Goal: Information Seeking & Learning: Learn about a topic

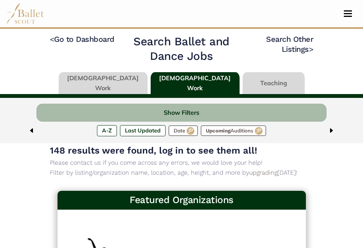
click at [347, 14] on button "Toggle navigation" at bounding box center [348, 13] width 18 height 7
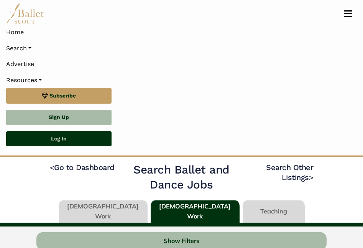
click at [70, 141] on link "Log In" at bounding box center [58, 138] width 105 height 15
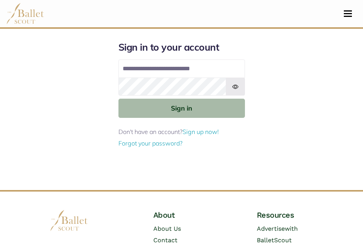
type input "**********"
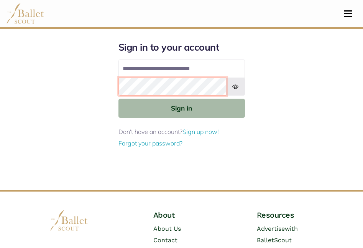
click at [118, 99] on button "Sign in" at bounding box center [181, 108] width 127 height 19
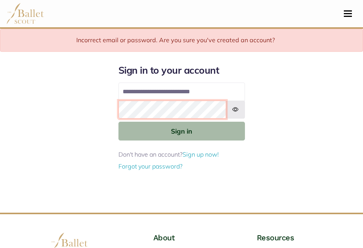
click at [118, 122] on button "Sign in" at bounding box center [181, 131] width 127 height 19
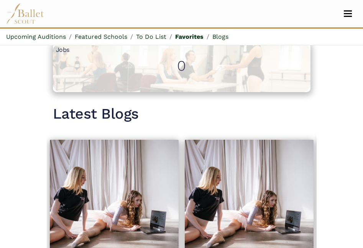
scroll to position [628, 0]
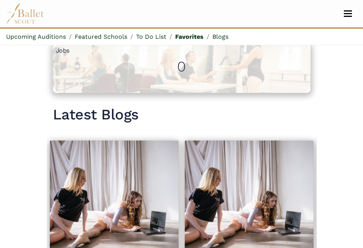
click at [344, 15] on button "Toggle navigation" at bounding box center [348, 13] width 18 height 7
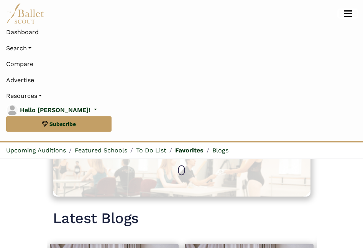
scroll to position [742, 0]
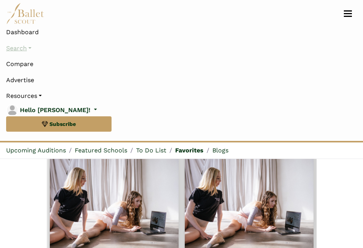
click at [19, 48] on link "Search" at bounding box center [181, 48] width 351 height 16
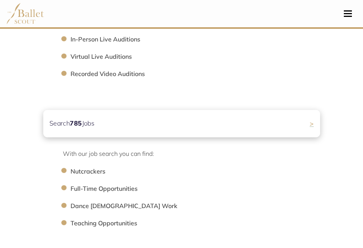
scroll to position [361, 0]
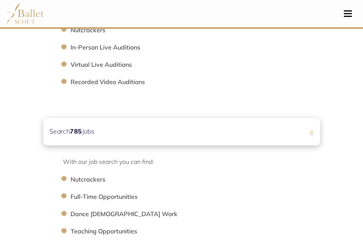
click at [150, 132] on div "Search 785 Jobs >" at bounding box center [181, 131] width 277 height 27
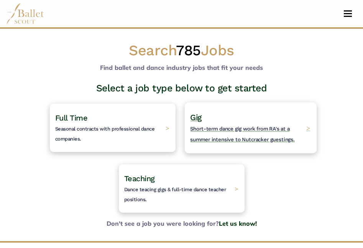
click at [213, 123] on h4 "Gig Short-term dance gig work from RA's at a summer intensive to Nutcracker gue…" at bounding box center [246, 127] width 112 height 31
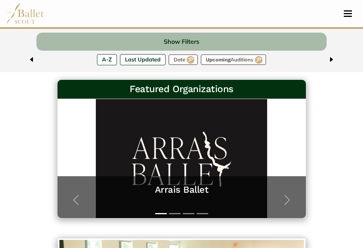
scroll to position [89, 0]
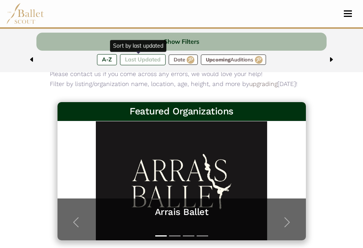
click at [145, 58] on label "Last Updated" at bounding box center [143, 59] width 46 height 11
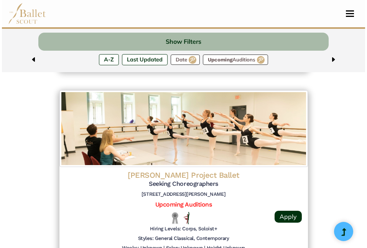
scroll to position [1521, 0]
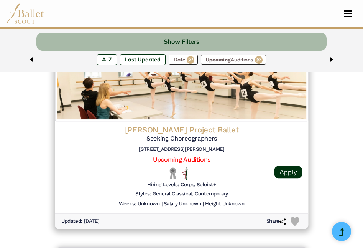
click at [137, 127] on h4 "[PERSON_NAME] Project Ballet" at bounding box center [181, 130] width 241 height 10
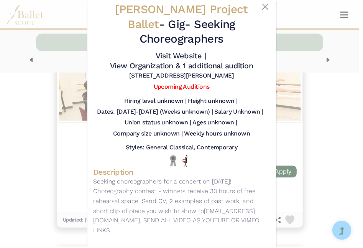
scroll to position [0, 0]
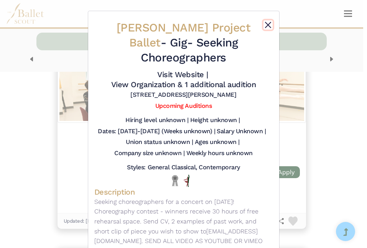
click at [264, 23] on button "Close" at bounding box center [267, 24] width 9 height 9
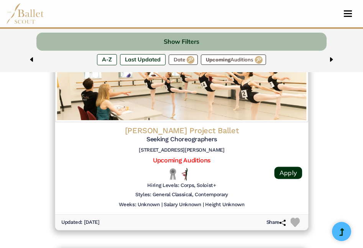
click at [168, 128] on h4 "[PERSON_NAME] Project Ballet" at bounding box center [181, 130] width 241 height 10
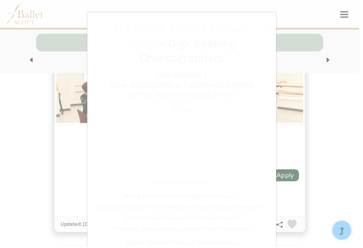
scroll to position [1524, 0]
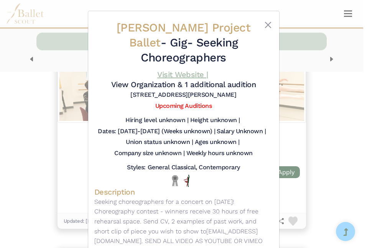
click at [187, 74] on link "Visit Website |" at bounding box center [182, 74] width 51 height 9
click at [266, 21] on button "Close" at bounding box center [267, 24] width 9 height 9
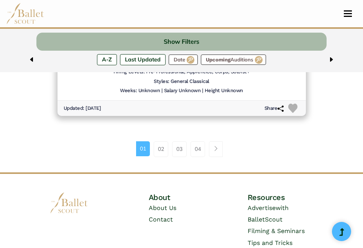
scroll to position [2090, 0]
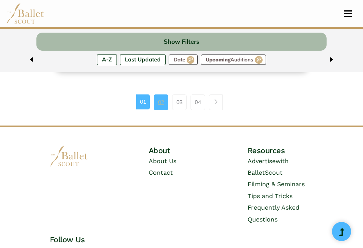
click at [159, 101] on link "02" at bounding box center [161, 101] width 15 height 15
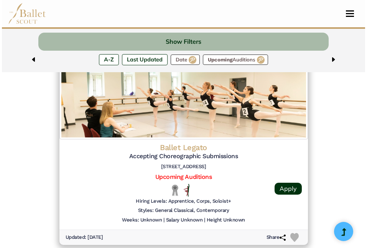
scroll to position [895, 0]
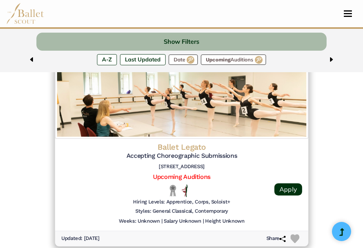
click at [174, 146] on h4 "Ballet Legato" at bounding box center [181, 146] width 241 height 10
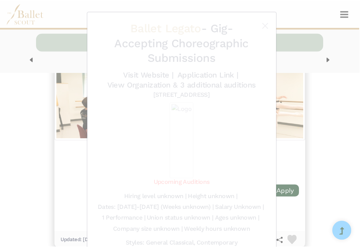
scroll to position [896, 0]
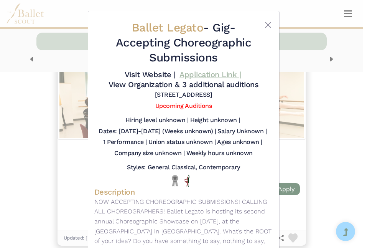
click at [191, 77] on link "Application Link |" at bounding box center [209, 74] width 61 height 9
click at [193, 124] on h5 "Height unknown |" at bounding box center [215, 120] width 50 height 8
click at [266, 25] on button "Close" at bounding box center [267, 24] width 9 height 9
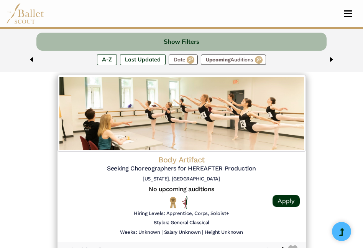
scroll to position [1291, 0]
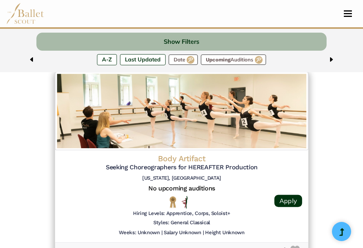
click at [181, 158] on h4 "Body Artifact" at bounding box center [181, 158] width 241 height 10
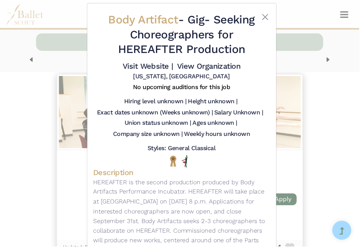
scroll to position [9, 0]
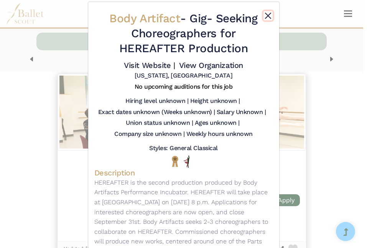
click at [268, 15] on button "Close" at bounding box center [267, 15] width 9 height 9
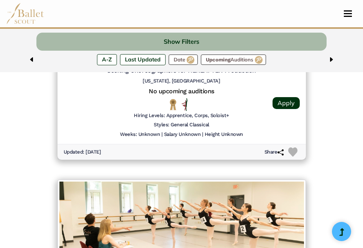
scroll to position [1507, 0]
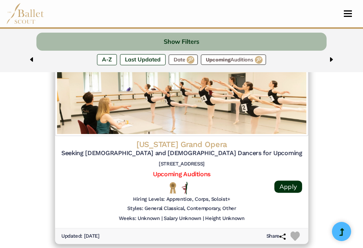
click at [133, 149] on h5 "Seeking Male and Female Dancers for Upcoming Gig" at bounding box center [181, 153] width 241 height 8
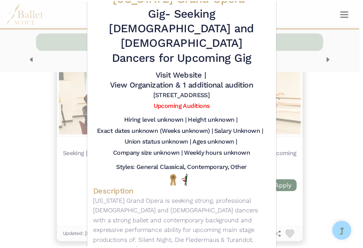
scroll to position [0, 0]
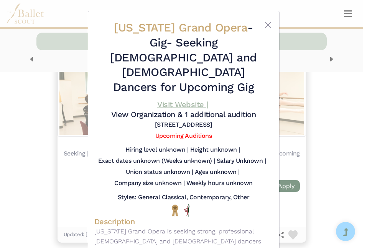
click at [174, 100] on link "Visit Website |" at bounding box center [182, 104] width 51 height 9
click at [265, 27] on button "Close" at bounding box center [267, 24] width 9 height 9
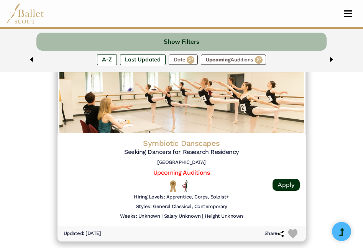
scroll to position [1711, 0]
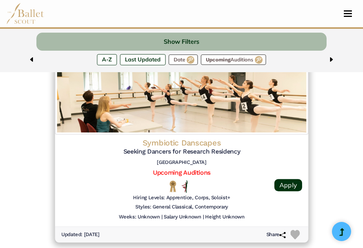
click at [179, 143] on h4 "Symbiotic Danscapes" at bounding box center [181, 143] width 241 height 10
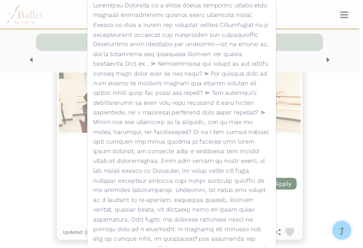
scroll to position [0, 0]
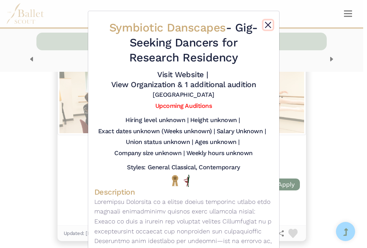
click at [265, 22] on button "Close" at bounding box center [267, 24] width 9 height 9
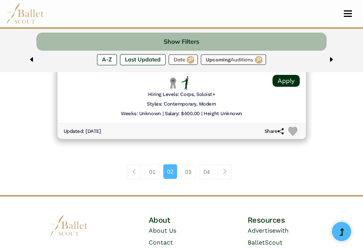
scroll to position [2069, 0]
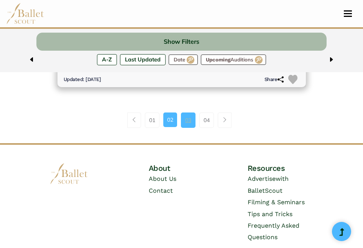
click at [189, 123] on link "03" at bounding box center [188, 119] width 15 height 15
click at [348, 16] on span "Toggle navigation" at bounding box center [348, 16] width 8 height 1
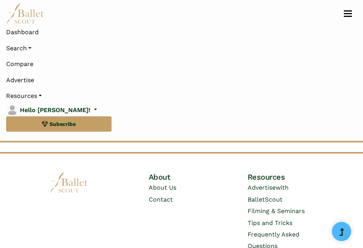
scroll to position [2182, 0]
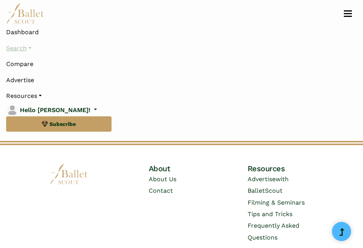
click at [30, 48] on link "Search" at bounding box center [181, 48] width 351 height 16
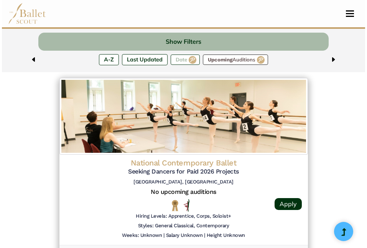
scroll to position [1081, 0]
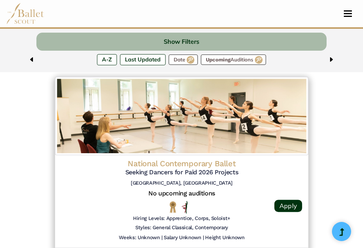
click at [188, 127] on img at bounding box center [181, 116] width 253 height 78
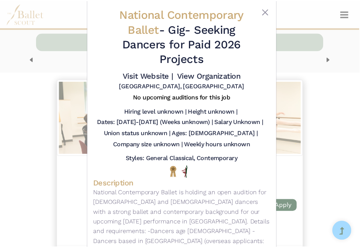
scroll to position [9, 0]
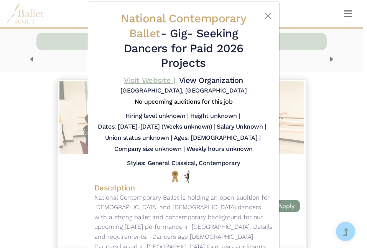
click at [159, 79] on link "Visit Website |" at bounding box center [149, 80] width 51 height 9
click at [266, 13] on button "Close" at bounding box center [267, 15] width 9 height 9
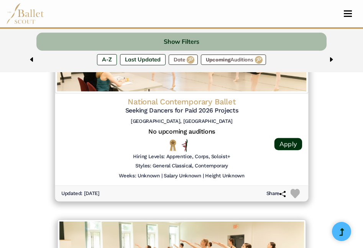
scroll to position [1145, 0]
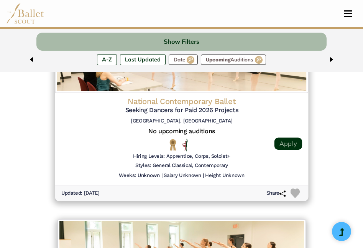
click at [293, 140] on link "Apply" at bounding box center [288, 143] width 28 height 12
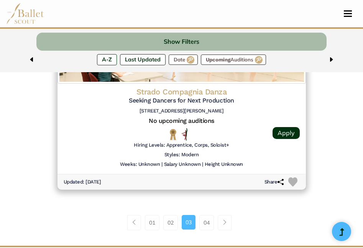
scroll to position [1966, 0]
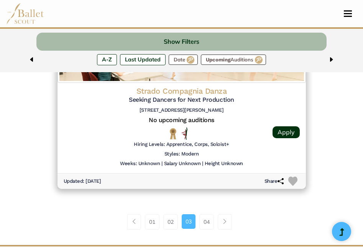
click at [23, 14] on img at bounding box center [25, 13] width 38 height 21
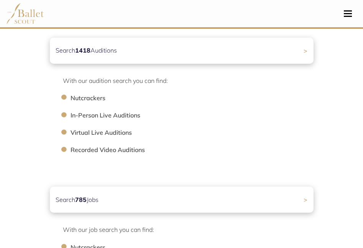
scroll to position [298, 0]
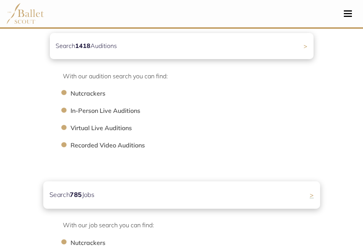
click at [81, 193] on b "785" at bounding box center [76, 195] width 12 height 8
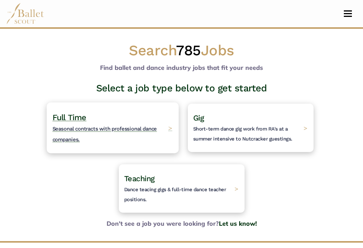
click at [95, 128] on span "Seasonal contracts with professional dance companies." at bounding box center [104, 134] width 105 height 16
click at [89, 128] on span "Seasonal contracts with professional dance companies." at bounding box center [104, 134] width 105 height 16
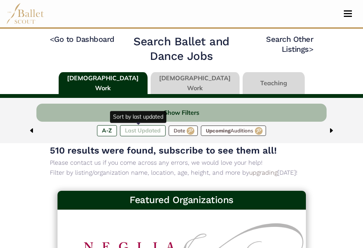
click at [144, 129] on label "Last Updated" at bounding box center [143, 130] width 46 height 11
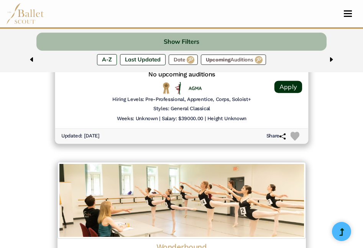
scroll to position [870, 0]
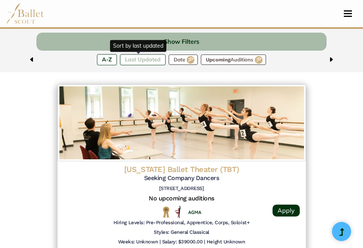
click at [133, 61] on label "Last Updated" at bounding box center [143, 59] width 46 height 11
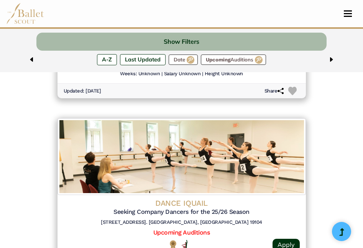
scroll to position [442, 0]
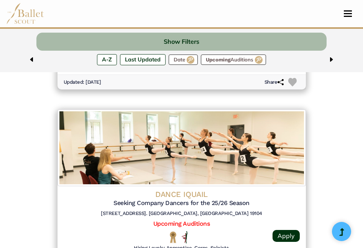
click at [148, 147] on img at bounding box center [182, 147] width 248 height 77
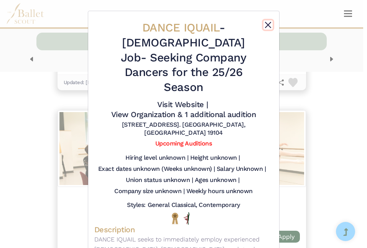
click at [264, 26] on button "Close" at bounding box center [267, 24] width 9 height 9
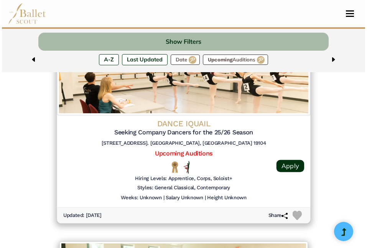
scroll to position [513, 0]
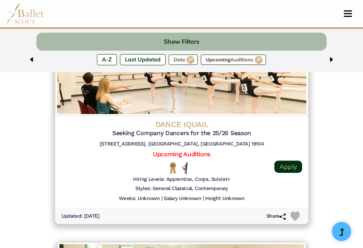
click at [284, 164] on link "Apply" at bounding box center [288, 166] width 28 height 12
click at [174, 122] on h4 "DANCE IQUAIL" at bounding box center [181, 124] width 241 height 10
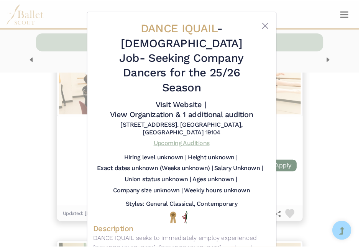
scroll to position [1, 0]
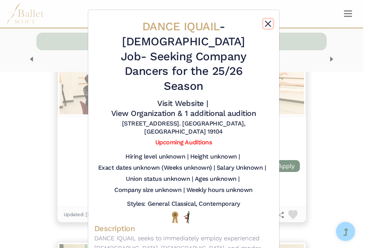
click at [268, 24] on button "Close" at bounding box center [267, 23] width 9 height 9
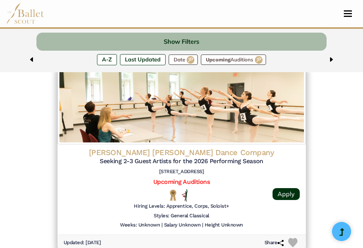
scroll to position [687, 0]
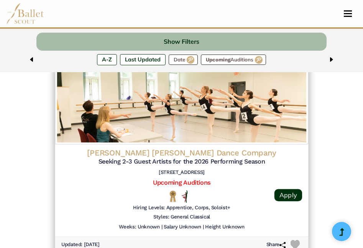
click at [207, 152] on h4 "[PERSON_NAME] [PERSON_NAME] Dance Company" at bounding box center [181, 153] width 241 height 10
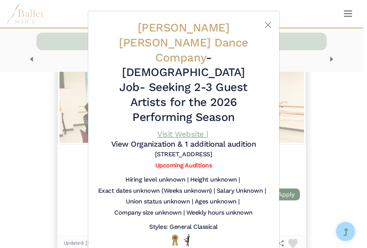
click at [172, 129] on link "Visit Website |" at bounding box center [182, 133] width 51 height 9
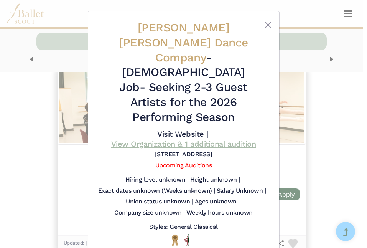
click at [204, 139] on link "View Organization & 1 additional audition" at bounding box center [183, 143] width 145 height 9
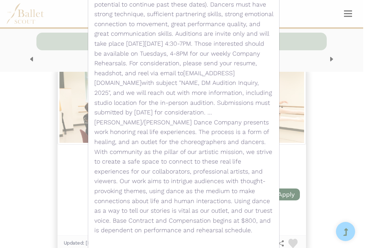
scroll to position [285, 0]
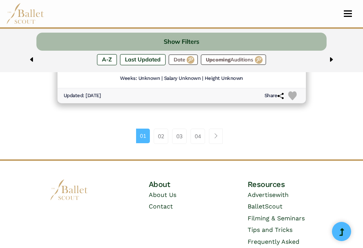
scroll to position [2050, 0]
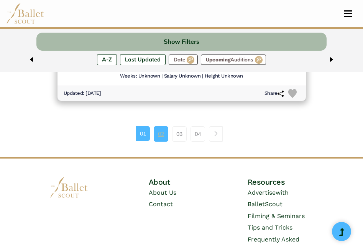
click at [161, 138] on link "02" at bounding box center [161, 133] width 15 height 15
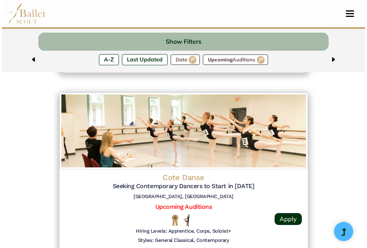
scroll to position [696, 0]
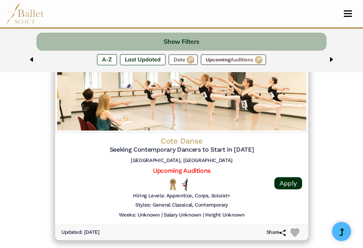
click at [163, 144] on h4 "Cote Danse" at bounding box center [181, 140] width 241 height 10
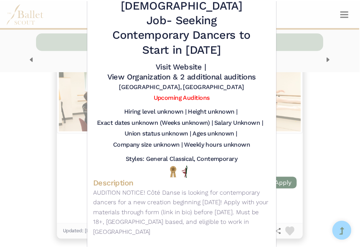
scroll to position [0, 0]
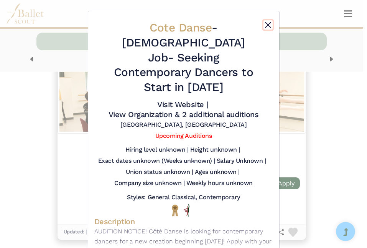
click at [265, 23] on button "Close" at bounding box center [267, 24] width 9 height 9
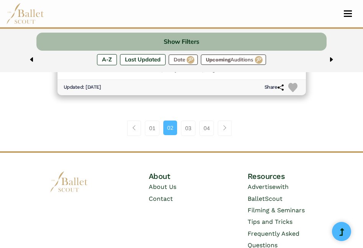
scroll to position [2061, 0]
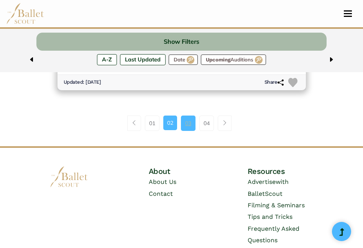
click at [189, 127] on link "03" at bounding box center [188, 122] width 15 height 15
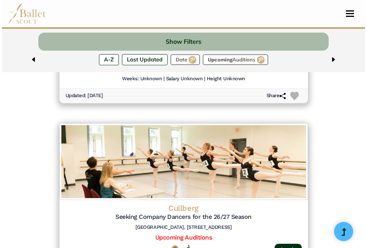
scroll to position [630, 0]
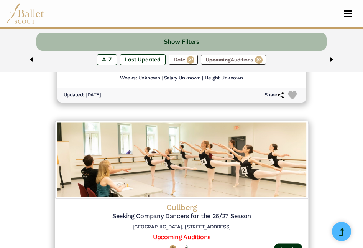
click at [184, 209] on h4 "Cullberg" at bounding box center [181, 207] width 241 height 10
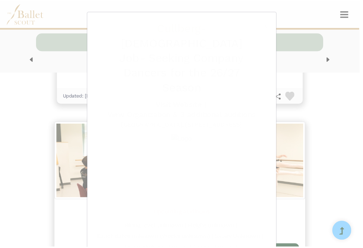
scroll to position [630, 0]
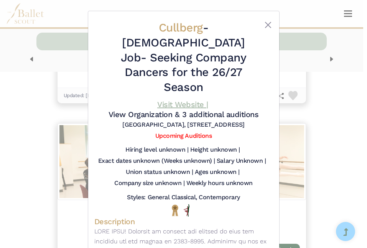
click at [188, 100] on link "Visit Website |" at bounding box center [182, 104] width 51 height 9
click at [264, 25] on button "Close" at bounding box center [267, 24] width 9 height 9
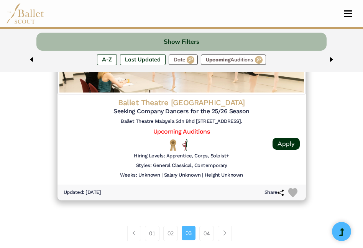
scroll to position [1988, 0]
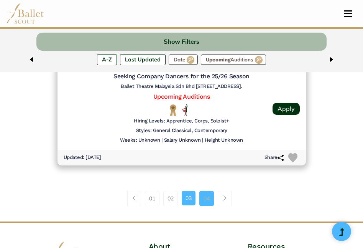
click at [207, 200] on link "04" at bounding box center [206, 198] width 15 height 15
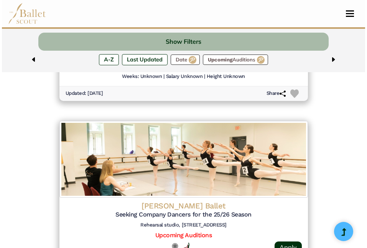
scroll to position [632, 0]
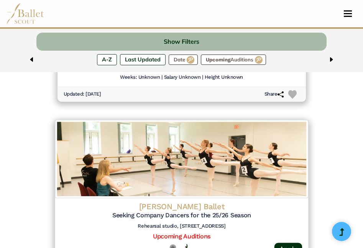
click at [184, 206] on h4 "[PERSON_NAME] Ballet" at bounding box center [181, 206] width 241 height 10
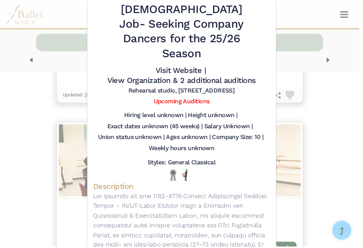
scroll to position [0, 0]
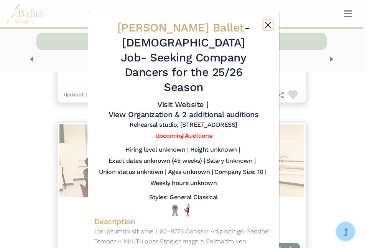
click at [264, 28] on button "Close" at bounding box center [267, 24] width 9 height 9
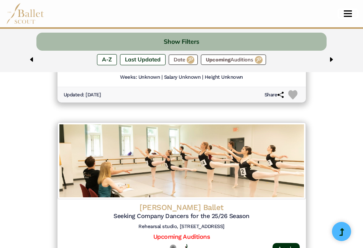
click at [349, 12] on button "Toggle navigation" at bounding box center [348, 13] width 18 height 7
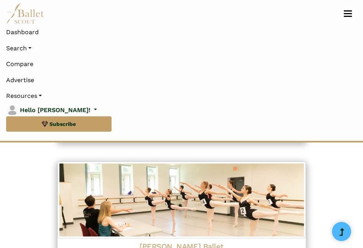
scroll to position [746, 0]
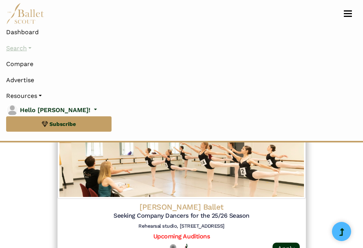
click at [30, 47] on link "Search" at bounding box center [181, 48] width 351 height 16
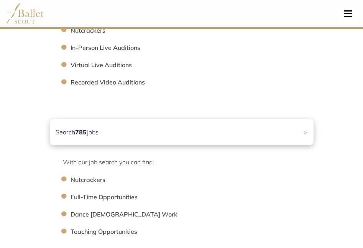
scroll to position [402, 0]
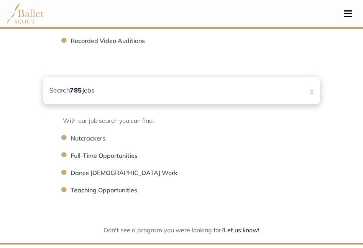
click at [135, 85] on div "Search 785 Jobs >" at bounding box center [181, 90] width 277 height 27
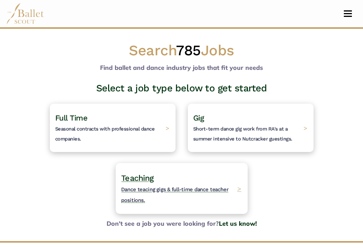
click at [178, 190] on span "Dance teacing gigs & full-time dance teacher positions." at bounding box center [174, 194] width 107 height 16
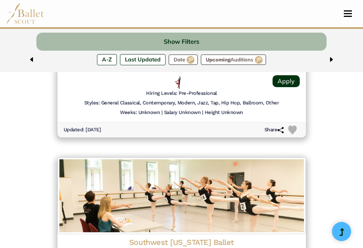
scroll to position [1021, 0]
